Goal: Task Accomplishment & Management: Complete application form

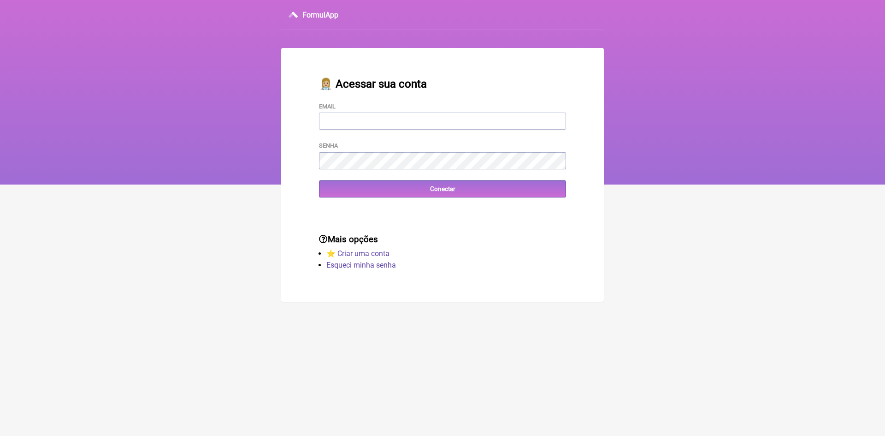
click at [429, 124] on input "Email" at bounding box center [442, 120] width 247 height 17
type input "vini_paschoal@yahoo.com.br"
click at [353, 189] on input "Conectar" at bounding box center [442, 188] width 247 height 17
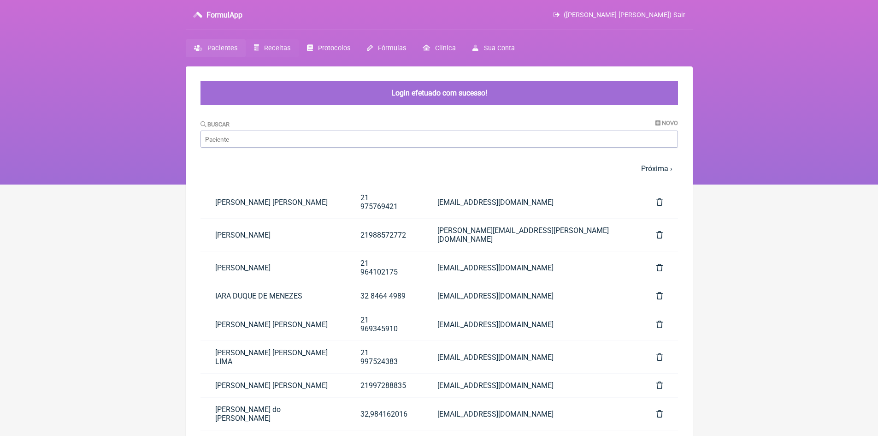
click at [274, 47] on span "Receitas" at bounding box center [277, 48] width 26 height 8
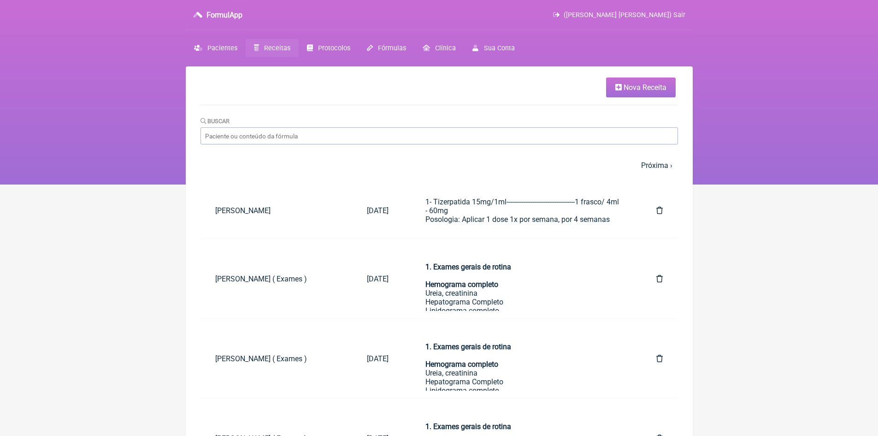
click at [647, 89] on span "Nova Receita" at bounding box center [645, 87] width 43 height 9
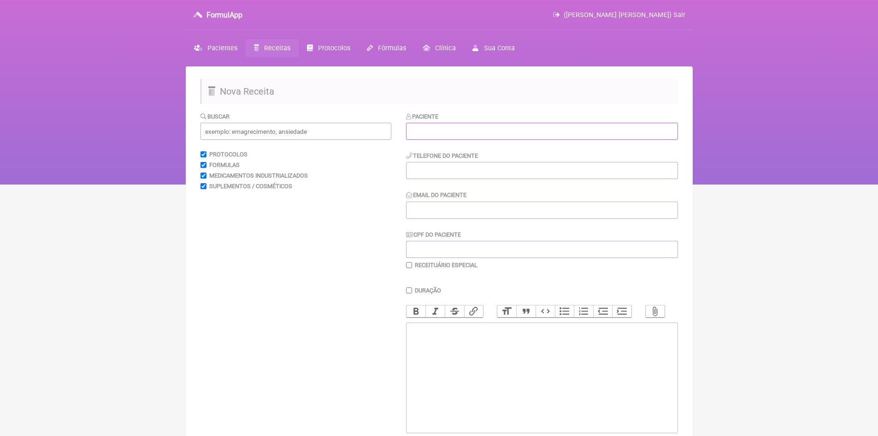
click at [452, 127] on input "text" at bounding box center [542, 131] width 272 height 17
type input "Tirzepatida Venda e lucro"
click at [453, 169] on input "tel" at bounding box center [542, 170] width 272 height 17
type input "xxxxxxxxxxx"
click at [435, 210] on input "Email do Paciente" at bounding box center [542, 209] width 272 height 17
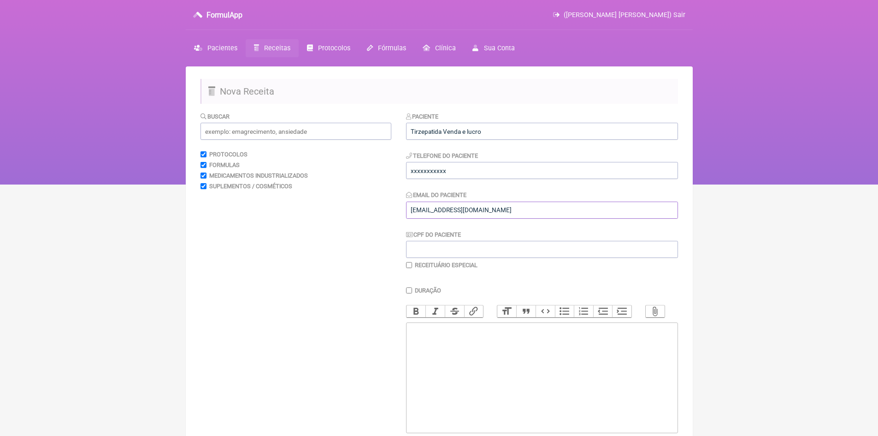
type input "vini_paschoal@yahoo.com.br"
click at [462, 251] on input "CPF do Paciente" at bounding box center [542, 249] width 272 height 17
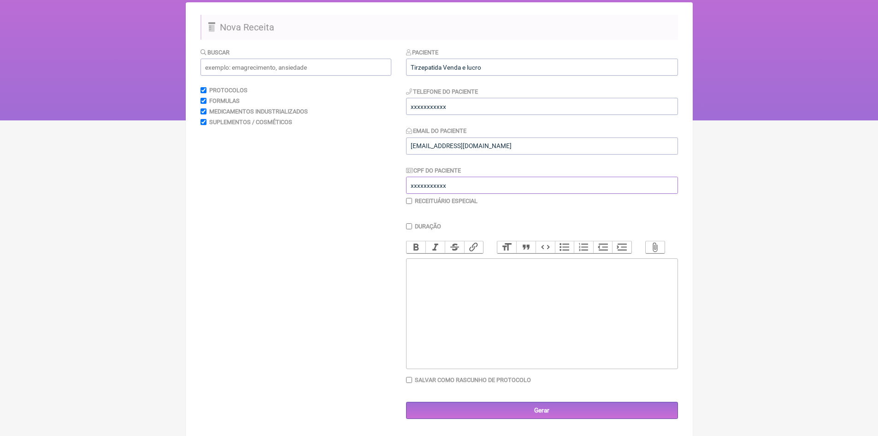
scroll to position [69, 0]
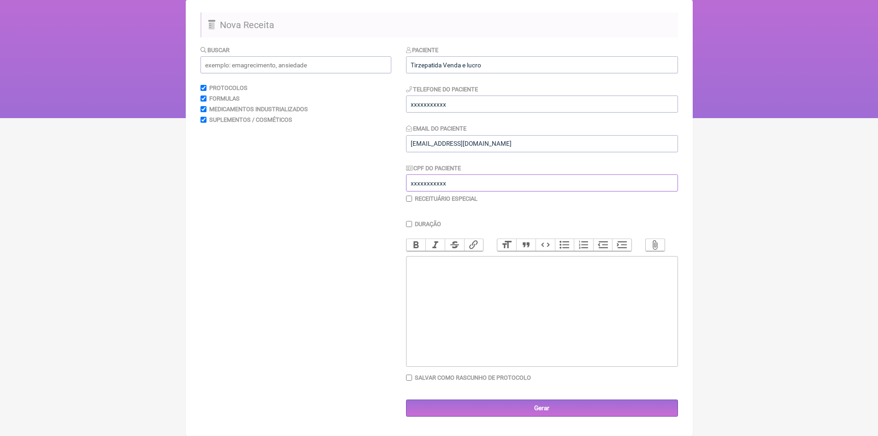
type input "xxxxxxxxxxx"
click at [428, 277] on trix-editor at bounding box center [542, 311] width 272 height 111
paste trix-editor "<div><br>Vamos calcular passo a passo:<br><br></div><div><strong><br>1. Informa…"
type trix-editor "<div><br>Vamos calcular passo a passo:<br><br></div><div><strong><br>1. Informa…"
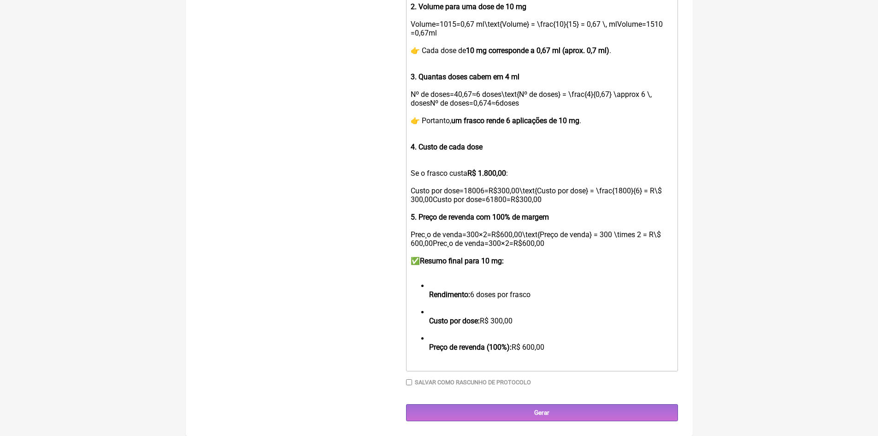
scroll to position [1558, 0]
click at [550, 414] on input "Gerar" at bounding box center [542, 412] width 272 height 17
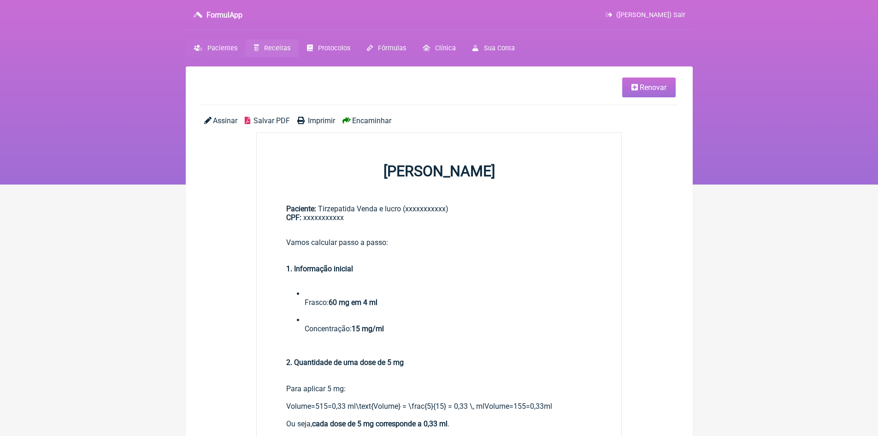
click at [225, 47] on span "Pacientes" at bounding box center [222, 48] width 30 height 8
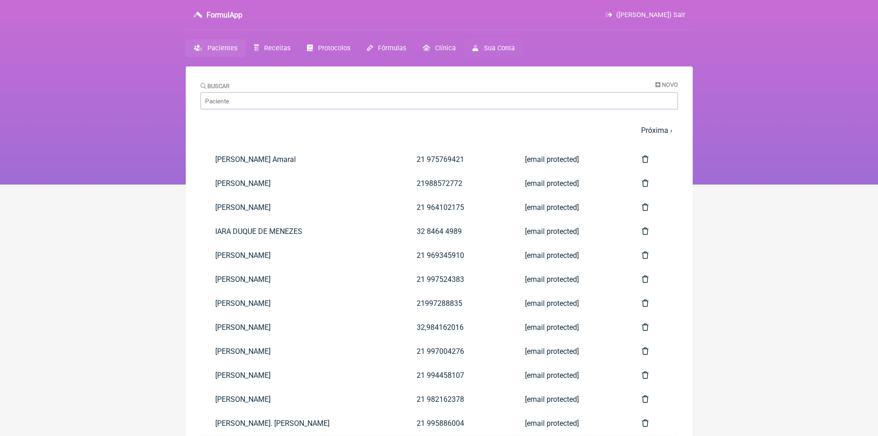
drag, startPoint x: 682, startPoint y: 14, endPoint x: 483, endPoint y: 47, distance: 201.9
click at [682, 14] on span "([PERSON_NAME]) Sair" at bounding box center [650, 15] width 69 height 8
